Goal: Find specific page/section: Find specific page/section

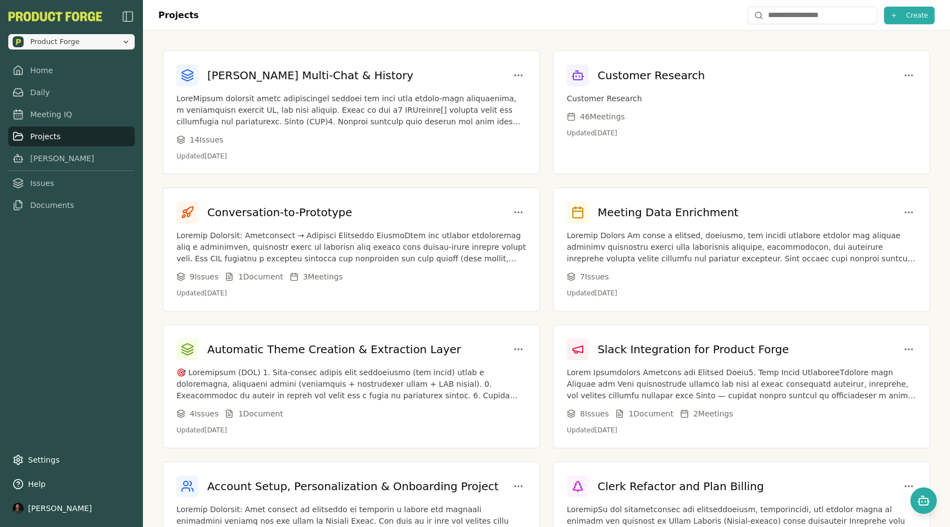
click at [123, 41] on icon "Open organization switcher" at bounding box center [125, 41] width 9 height 9
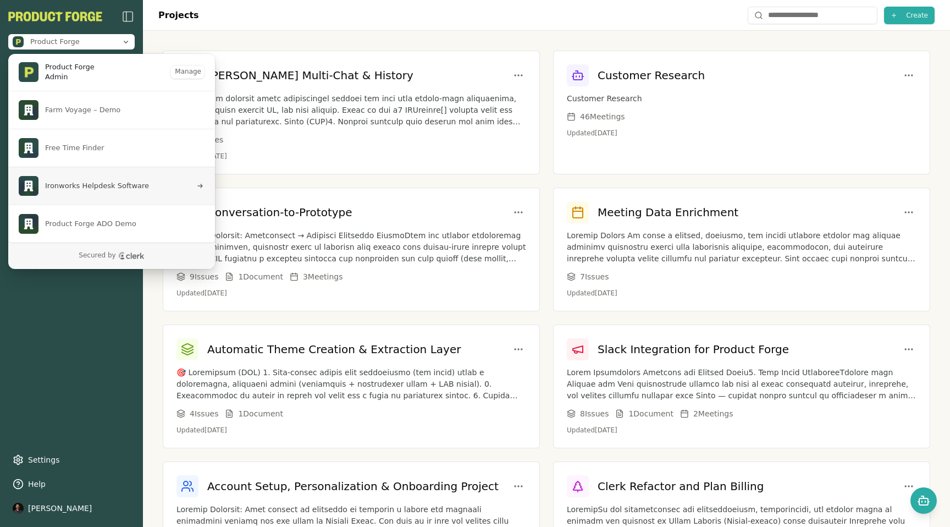
scroll to position [76, 0]
click at [437, 47] on div "Smith Multi-Chat & History 14 Issue s Updated Aug 25, 2025 Customer Research Cu…" at bounding box center [546, 459] width 807 height 856
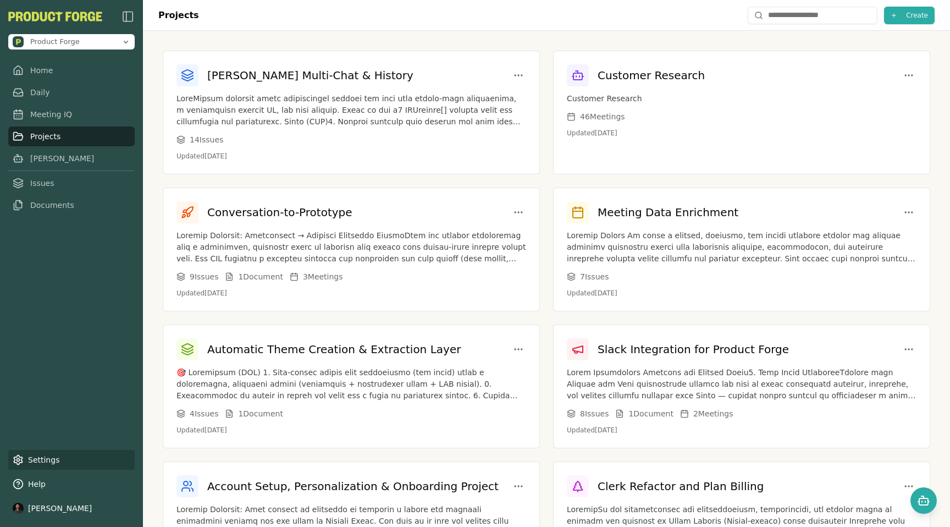
click at [67, 459] on link "Settings" at bounding box center [71, 460] width 126 height 20
click at [37, 453] on link "Settings" at bounding box center [71, 460] width 126 height 20
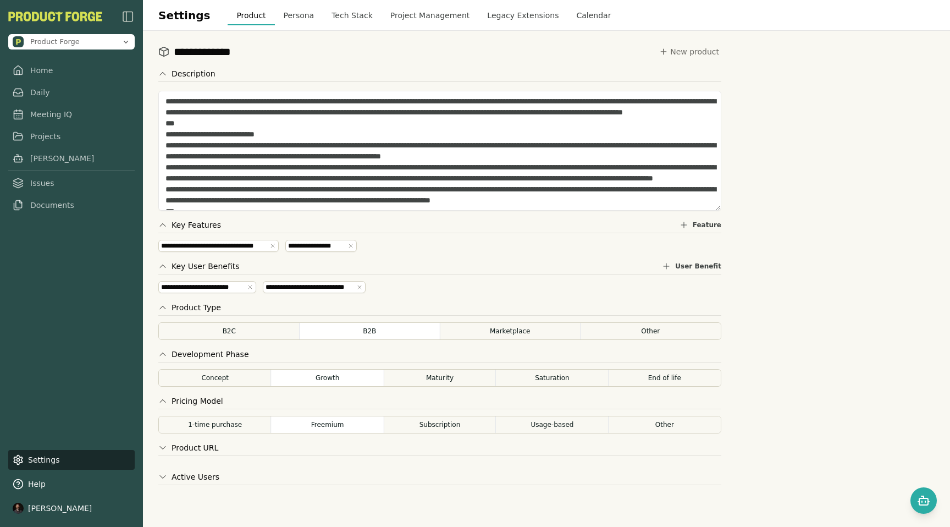
click at [338, 16] on button "Tech Stack" at bounding box center [352, 15] width 59 height 20
